Goal: Navigation & Orientation: Find specific page/section

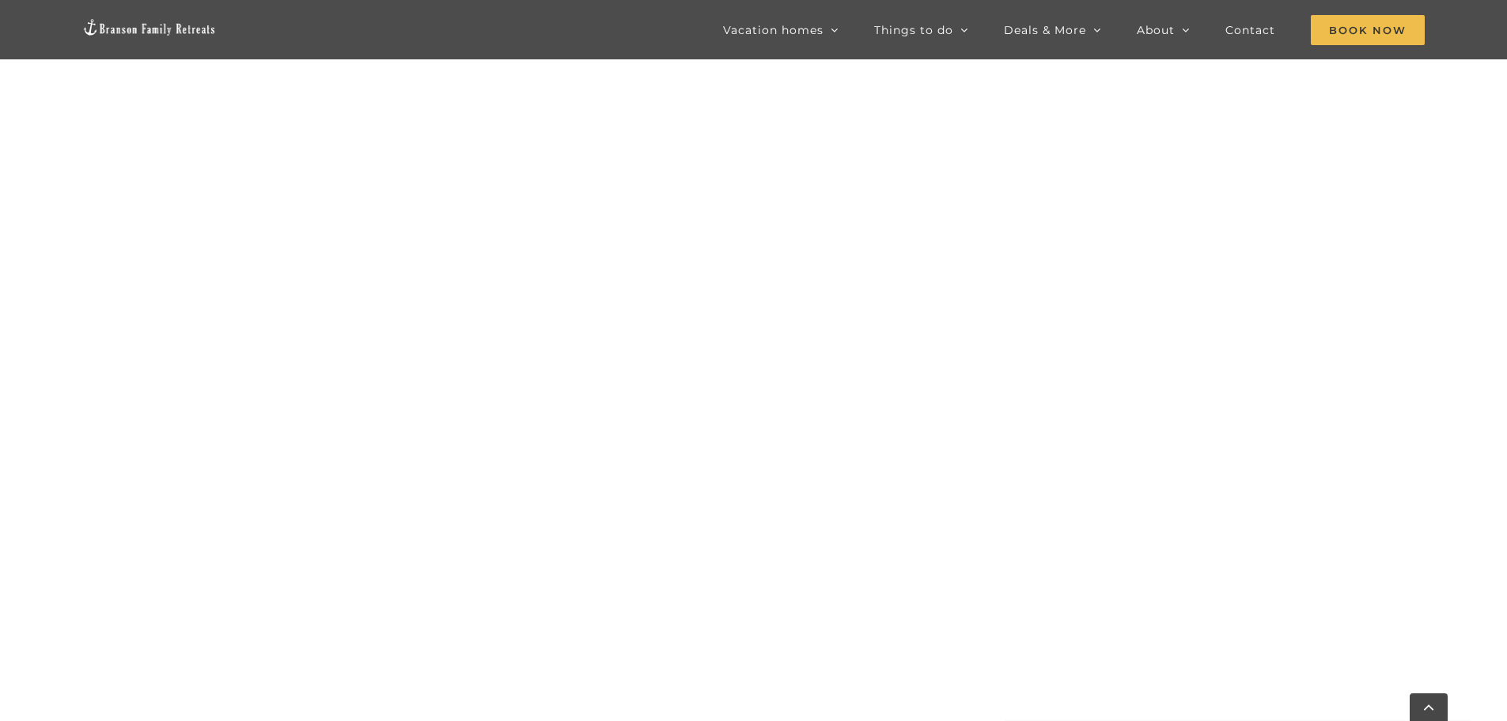
scroll to position [712, 0]
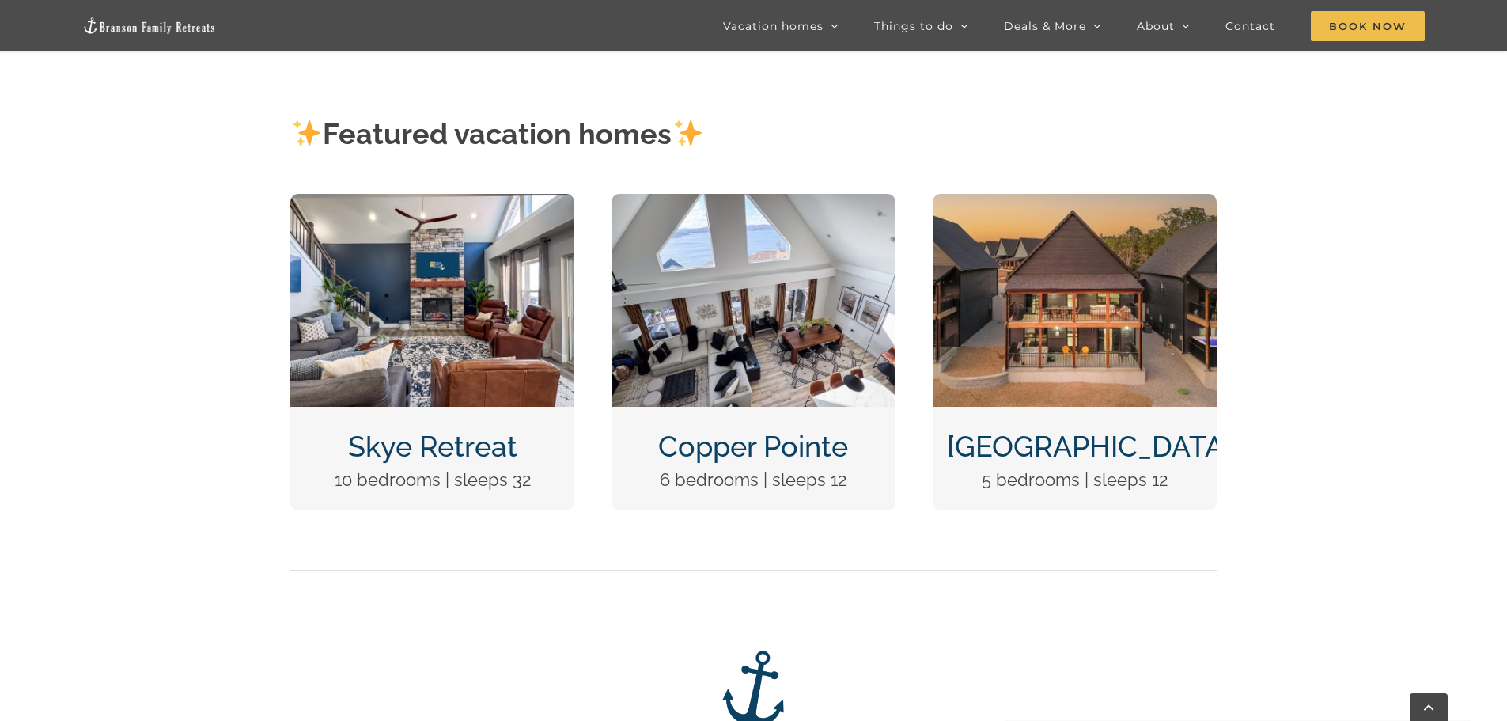
click at [439, 444] on link "Skye Retreat" at bounding box center [432, 446] width 169 height 33
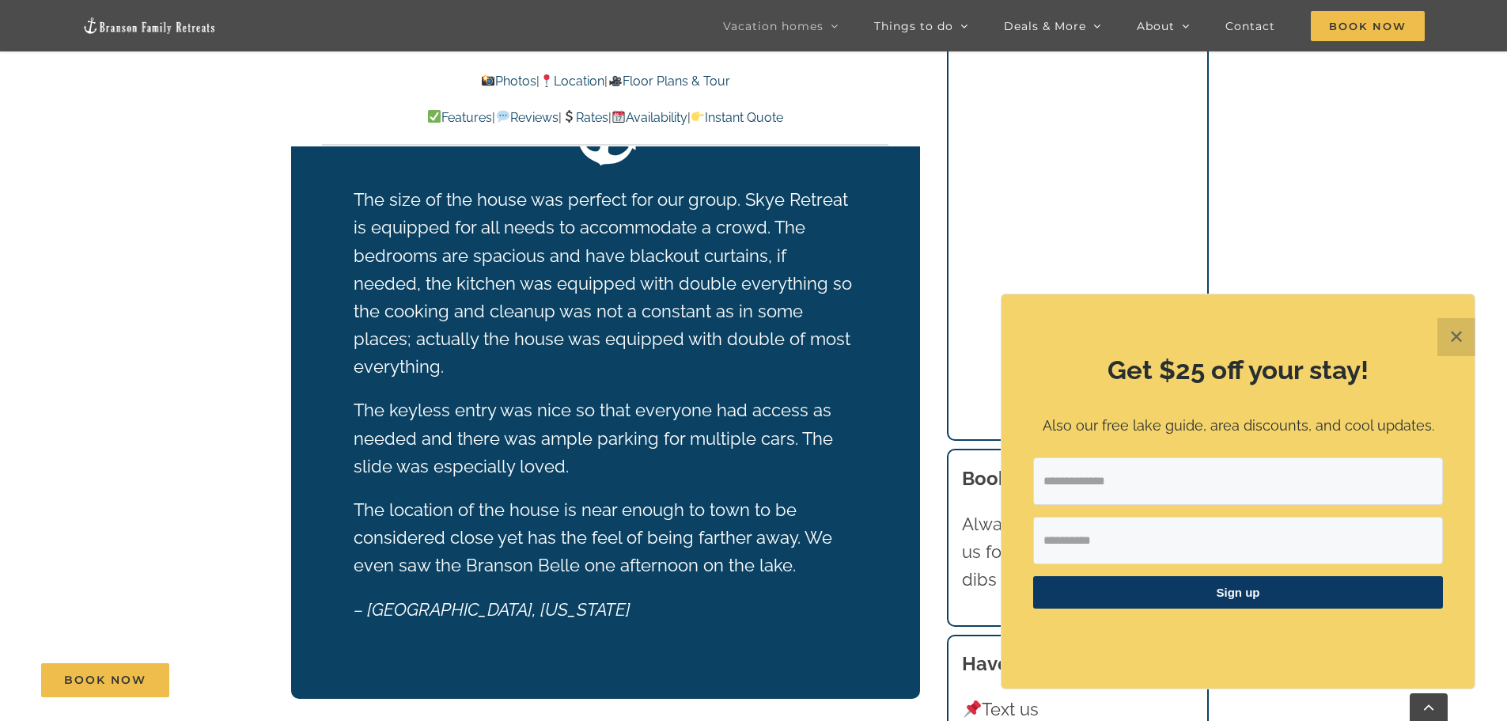
scroll to position [3323, 0]
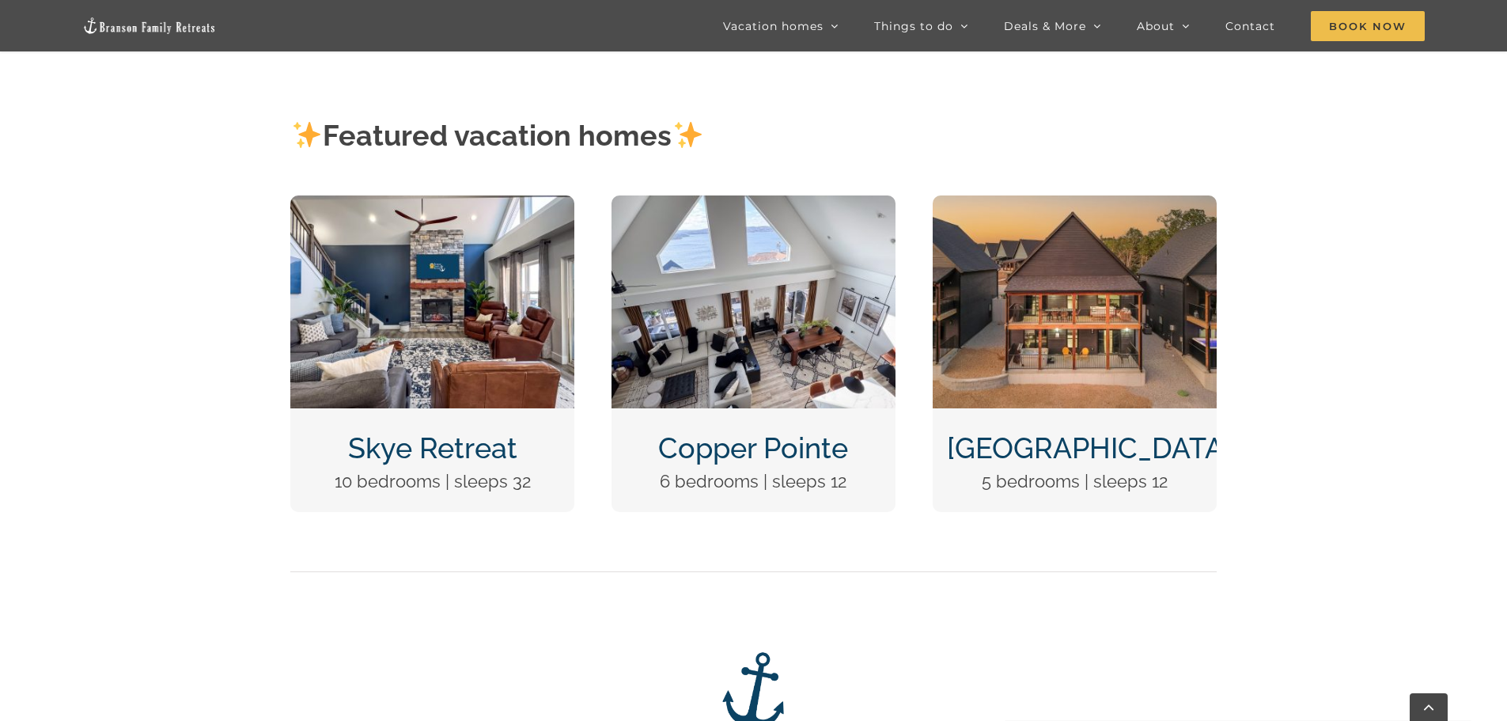
scroll to position [712, 0]
